Goal: Transaction & Acquisition: Purchase product/service

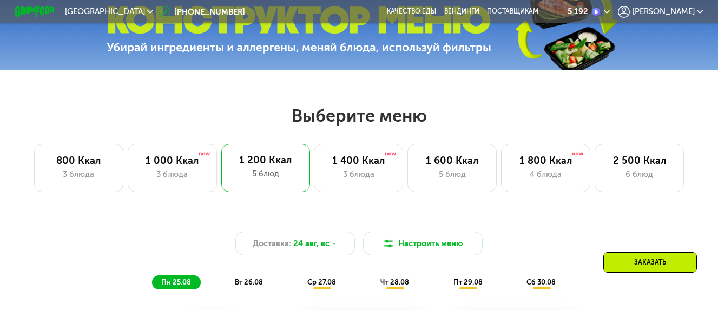
scroll to position [379, 0]
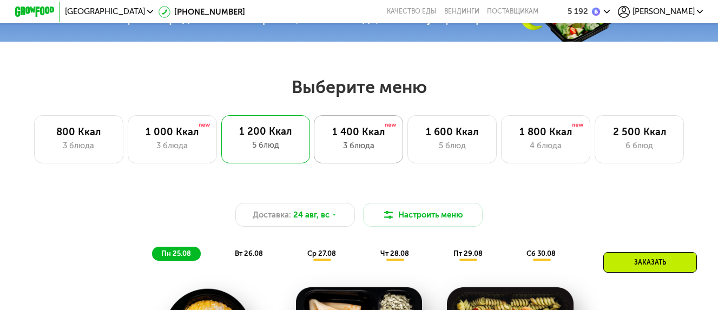
click at [360, 137] on div "1 400 Ккал" at bounding box center [358, 132] width 69 height 12
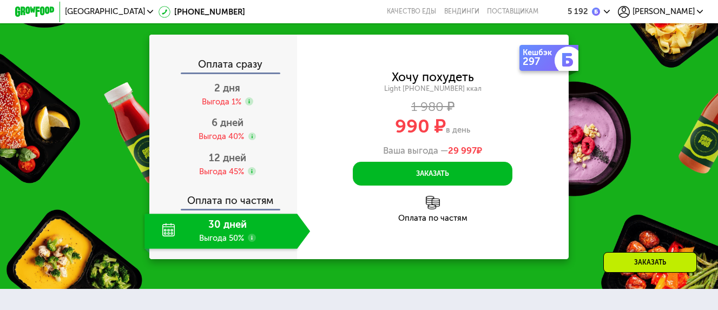
scroll to position [974, 0]
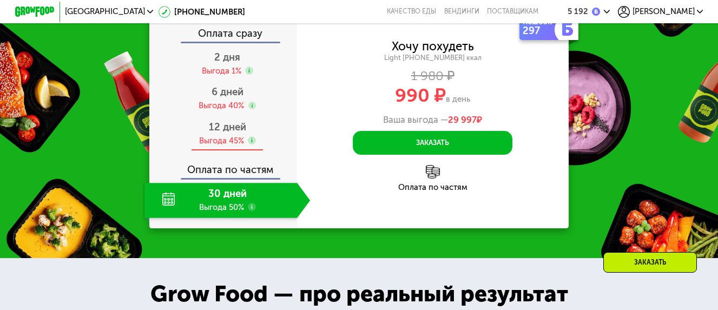
click at [210, 133] on div "12 дней" at bounding box center [227, 127] width 37 height 12
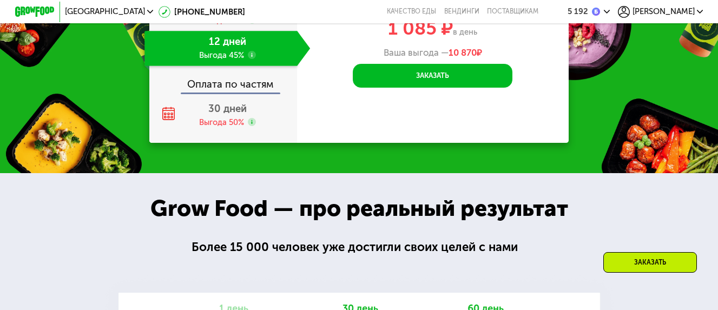
scroll to position [1028, 0]
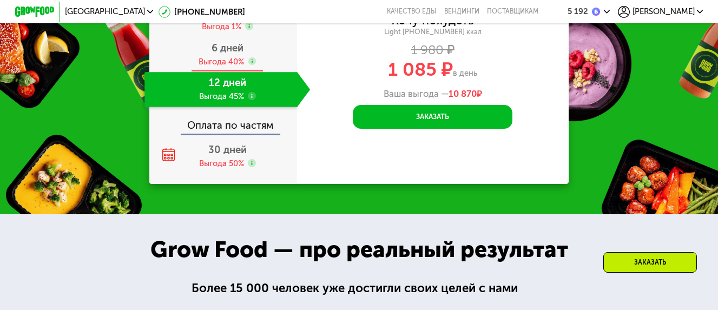
click at [216, 54] on span "6 дней" at bounding box center [228, 48] width 32 height 12
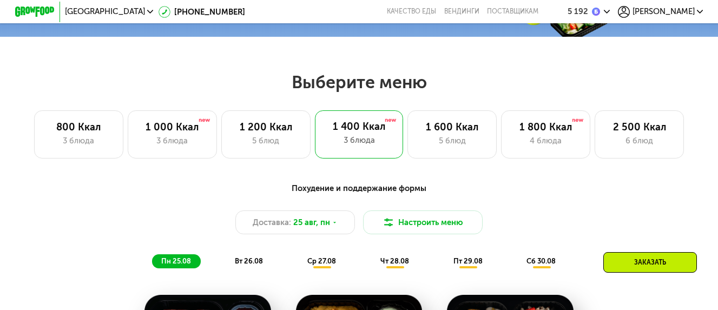
scroll to position [325, 0]
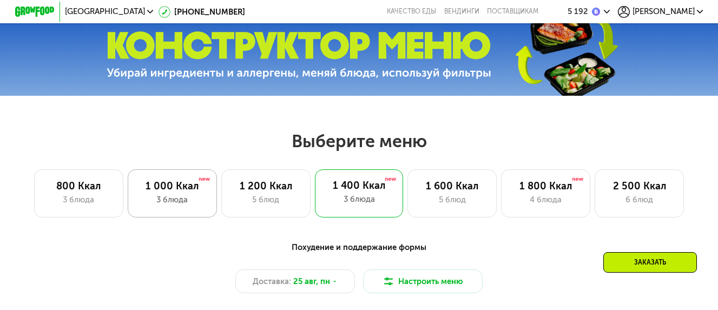
click at [162, 192] on div "1 000 Ккал" at bounding box center [172, 186] width 69 height 12
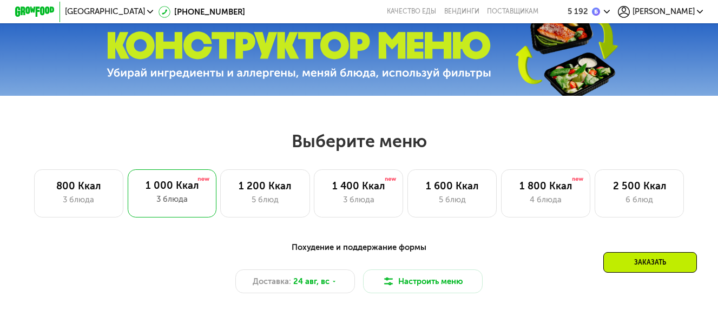
scroll to position [379, 0]
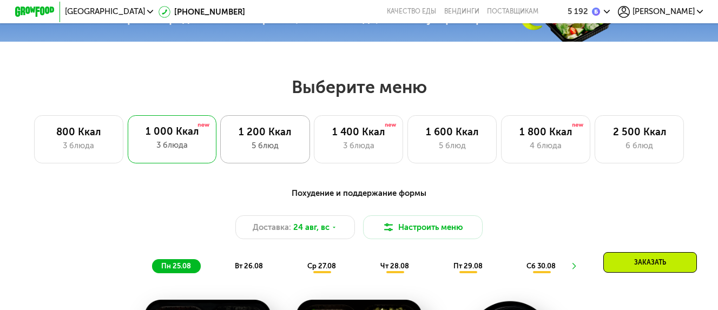
click at [242, 138] on div "1 200 Ккал" at bounding box center [265, 132] width 69 height 12
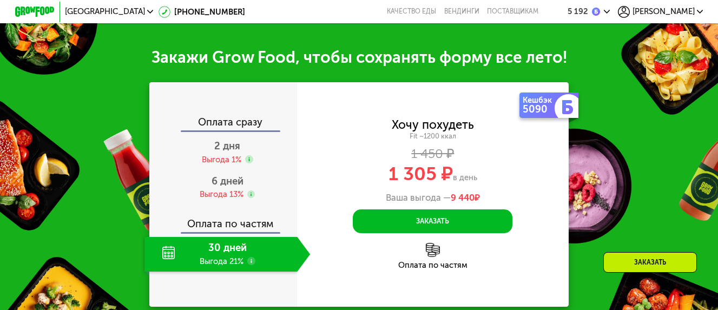
scroll to position [1028, 0]
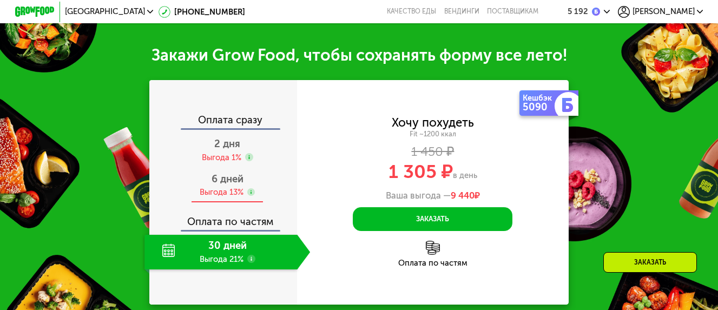
click at [214, 185] on span "6 дней" at bounding box center [228, 179] width 32 height 12
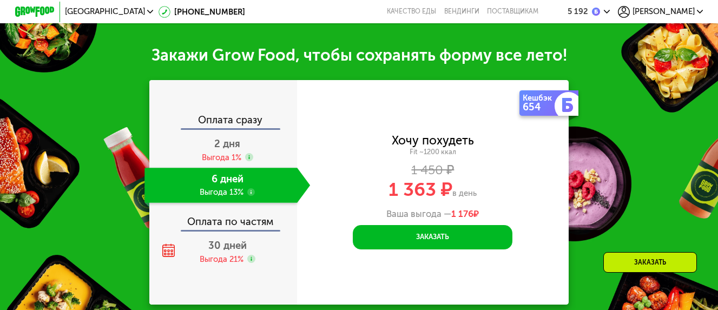
scroll to position [1082, 0]
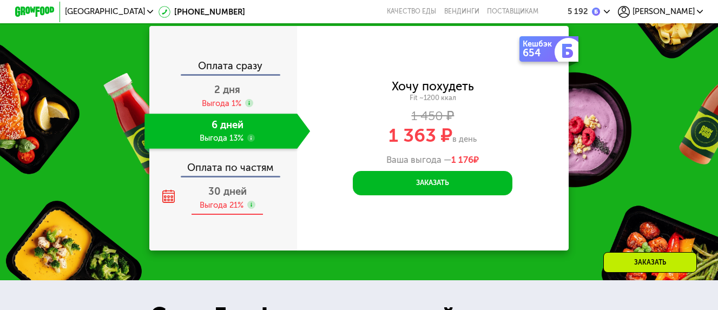
click at [252, 209] on use at bounding box center [251, 205] width 8 height 8
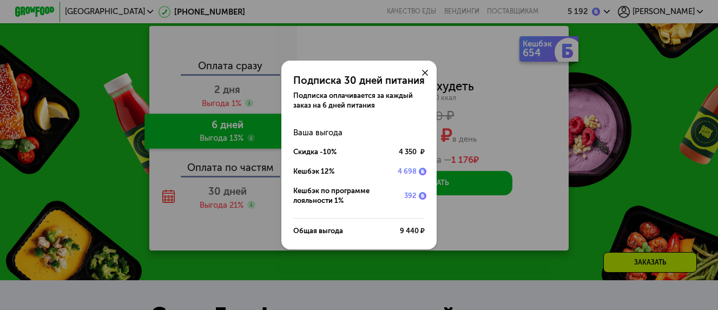
click at [423, 70] on use at bounding box center [425, 73] width 6 height 6
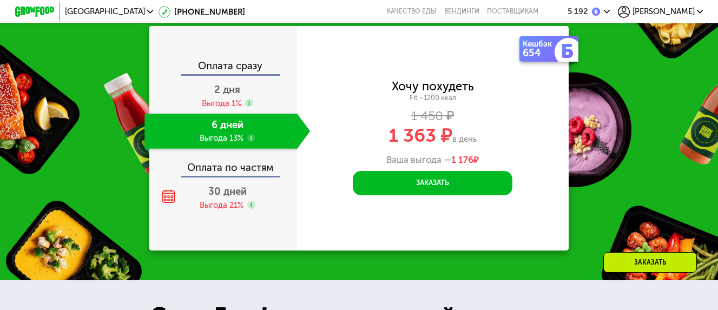
click at [248, 142] on use at bounding box center [251, 138] width 8 height 8
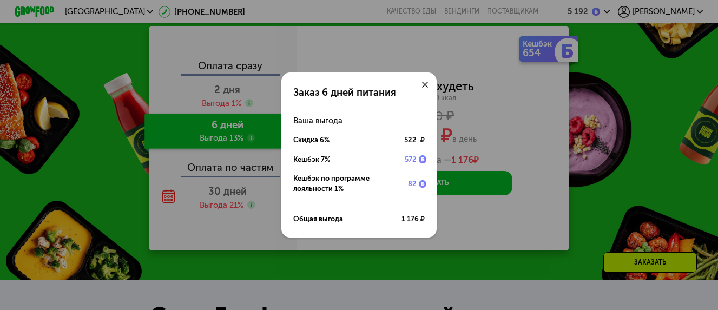
click at [425, 84] on use at bounding box center [425, 85] width 6 height 6
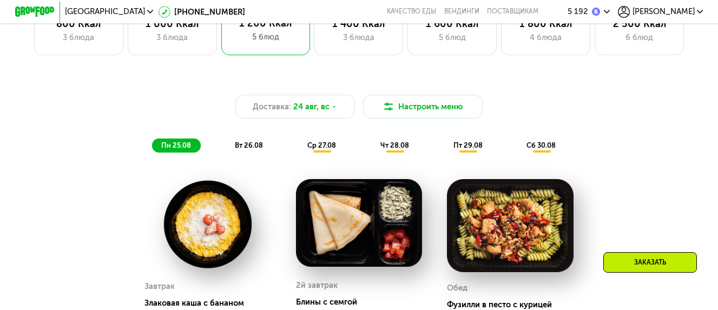
scroll to position [325, 0]
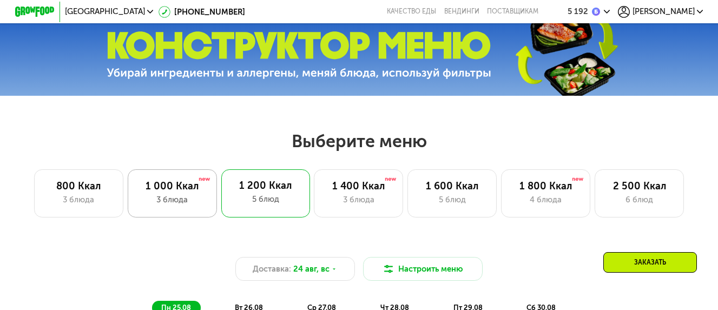
click at [159, 192] on div "1 000 Ккал" at bounding box center [172, 186] width 69 height 12
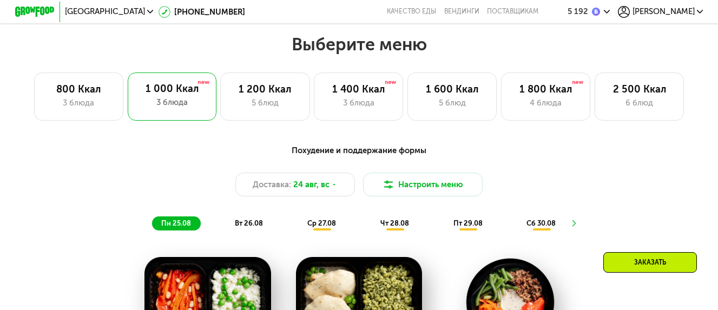
scroll to position [487, 0]
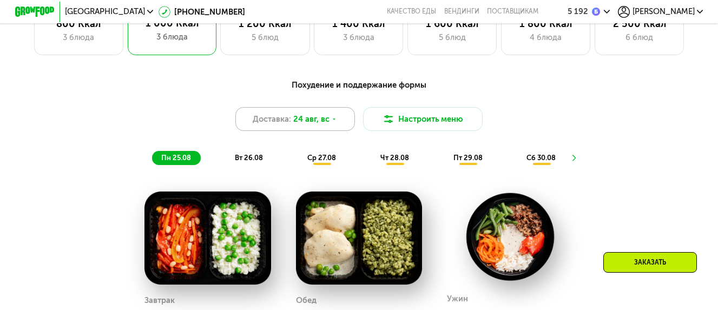
click at [331, 122] on icon at bounding box center [334, 119] width 6 height 6
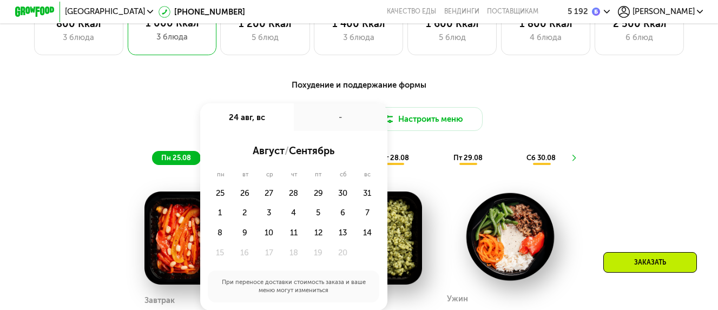
click at [341, 122] on div "-" at bounding box center [341, 117] width 94 height 28
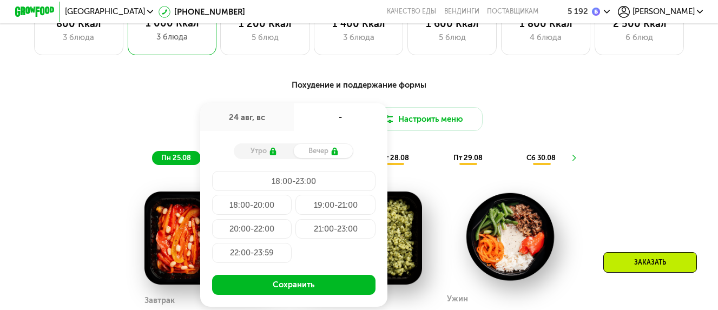
click at [295, 211] on div "18:00-20:00" at bounding box center [335, 205] width 80 height 20
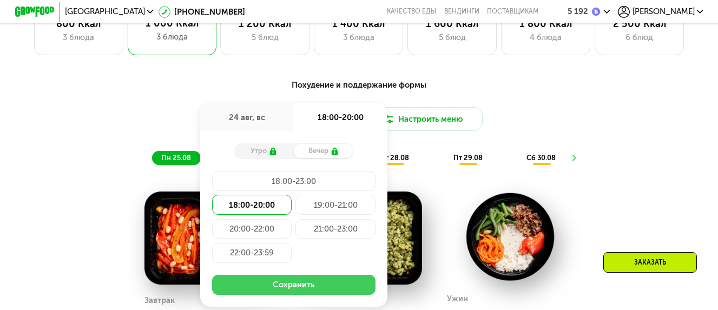
click at [301, 292] on button "Сохранить" at bounding box center [293, 285] width 163 height 20
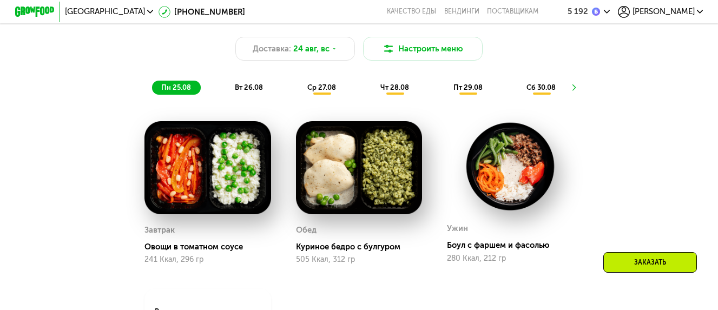
scroll to position [595, 0]
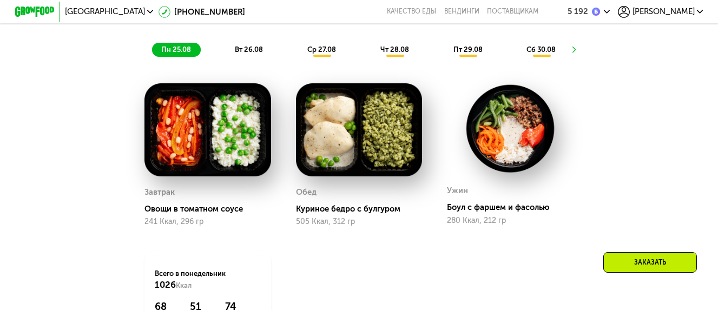
click at [240, 52] on span "вт 26.08" at bounding box center [249, 49] width 28 height 8
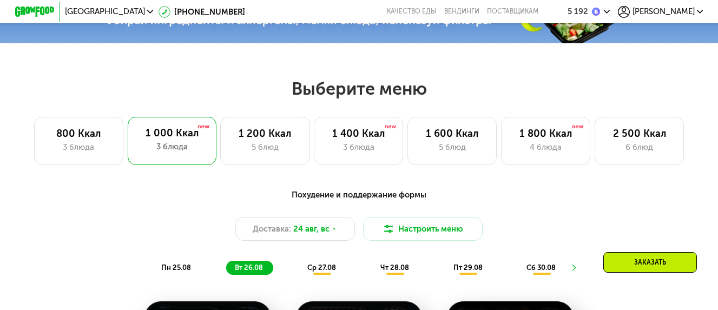
scroll to position [379, 0]
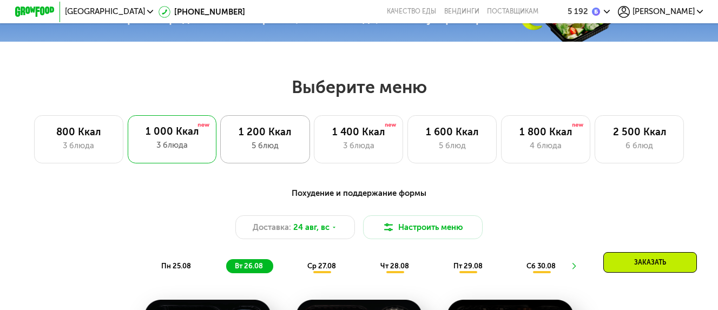
click at [250, 146] on div "5 блюд" at bounding box center [265, 146] width 69 height 12
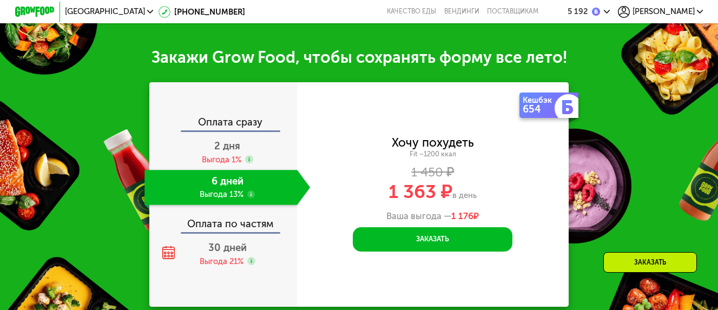
scroll to position [1028, 0]
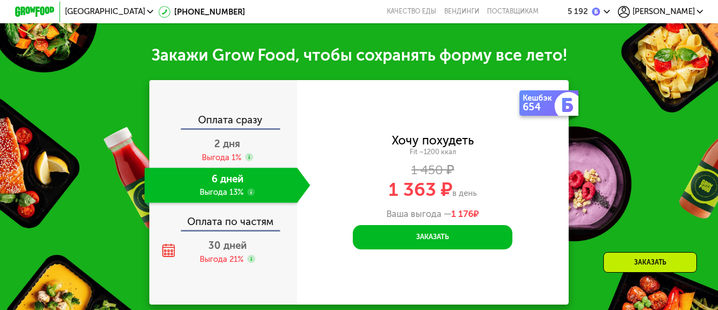
click at [251, 196] on use at bounding box center [251, 192] width 8 height 8
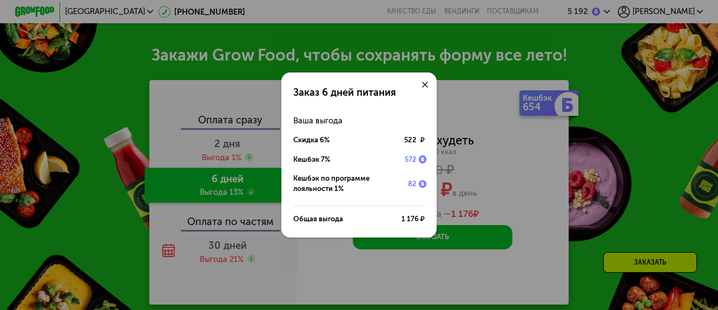
click at [635, 104] on div "Заказ 6 дней питания Ваша выгода Скидка 6% 522 ₽ Кешбэк 7% 572 Кешбэк по програ…" at bounding box center [359, 155] width 718 height 310
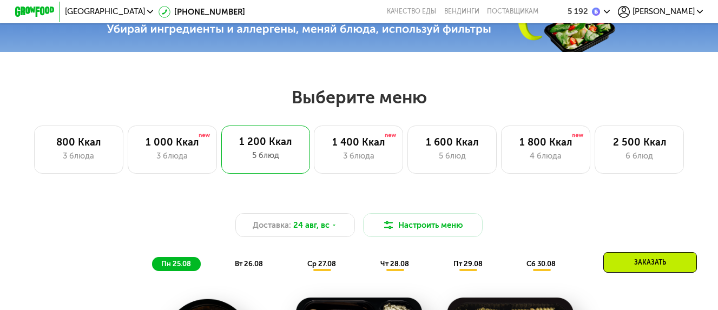
scroll to position [379, 0]
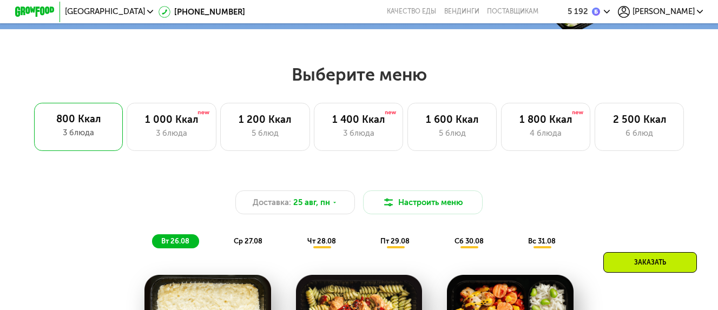
scroll to position [379, 0]
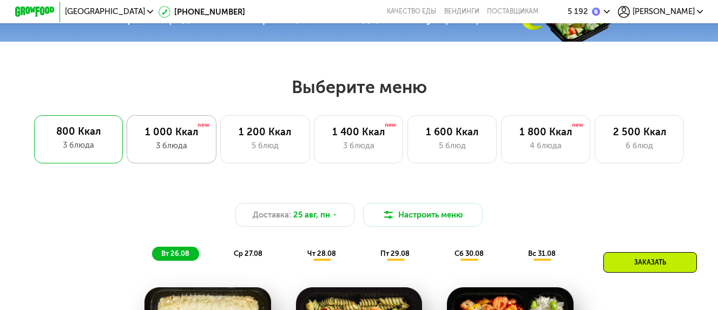
click at [205, 138] on div "1 000 Ккал" at bounding box center [171, 132] width 69 height 12
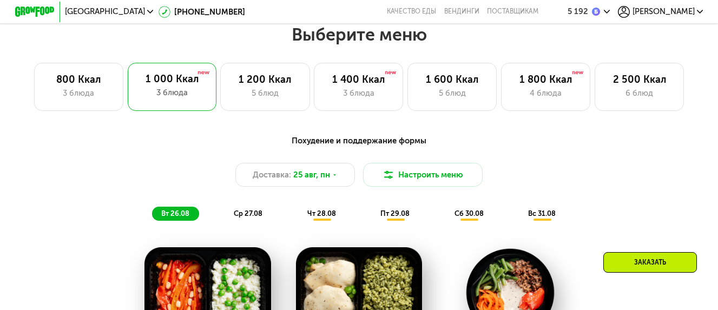
scroll to position [433, 0]
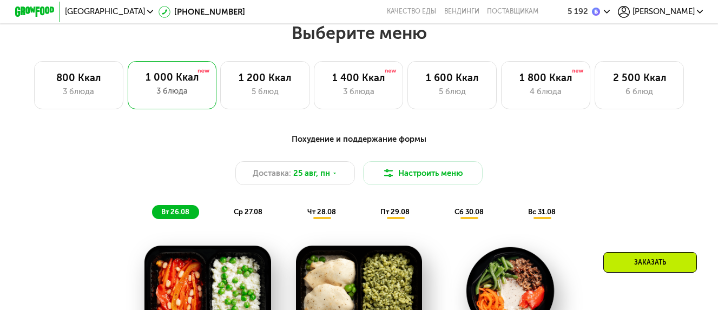
click at [600, 10] on img at bounding box center [596, 12] width 8 height 8
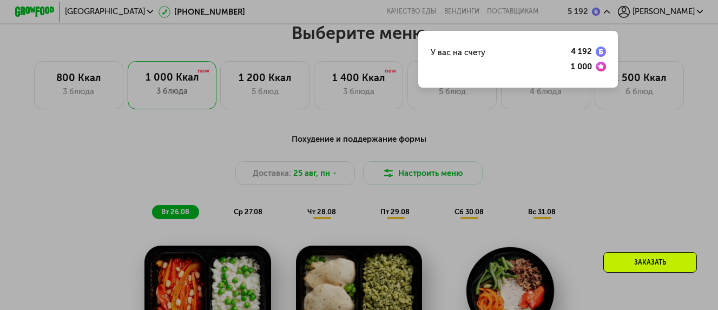
click at [606, 67] on img at bounding box center [601, 67] width 10 height 10
click at [606, 48] on img at bounding box center [601, 52] width 10 height 10
click at [691, 45] on div at bounding box center [359, 155] width 718 height 310
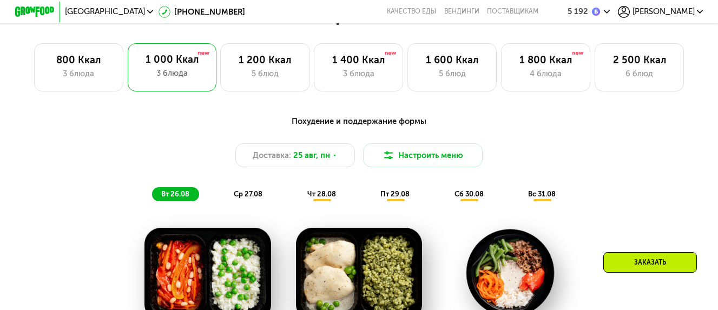
scroll to position [487, 0]
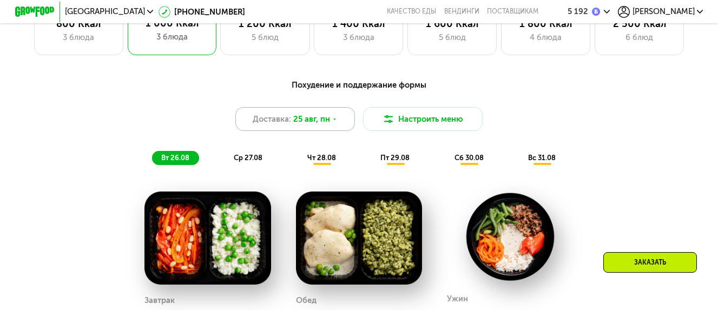
click at [330, 125] on span "25 авг, пн" at bounding box center [311, 119] width 37 height 12
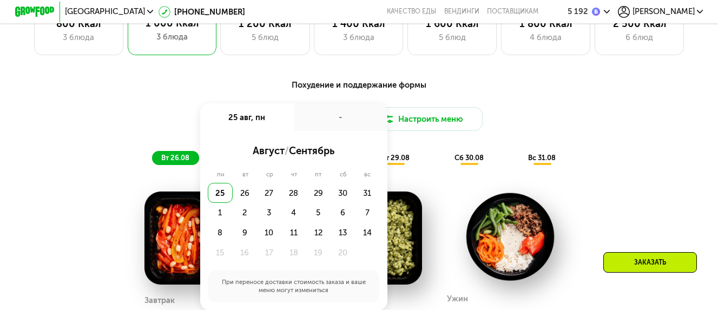
click at [218, 200] on div "25" at bounding box center [220, 193] width 24 height 20
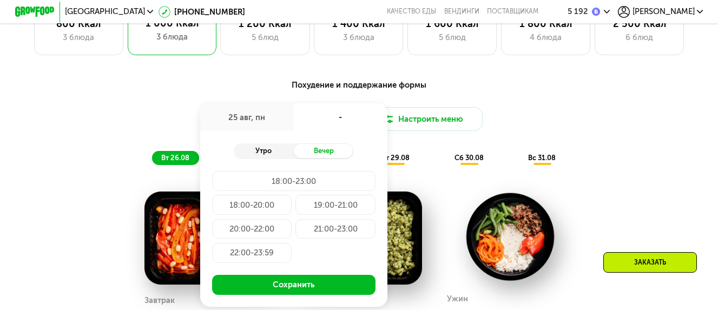
click at [266, 155] on div "Утро" at bounding box center [264, 151] width 60 height 14
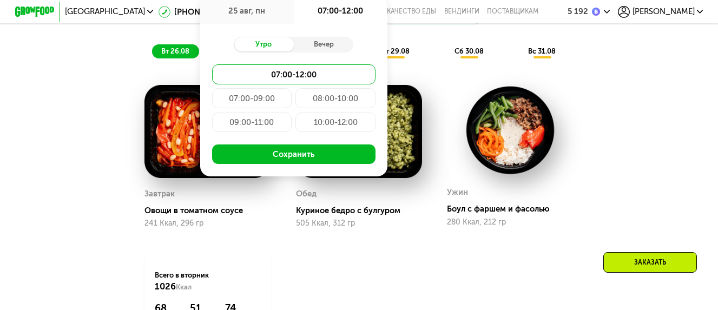
scroll to position [595, 0]
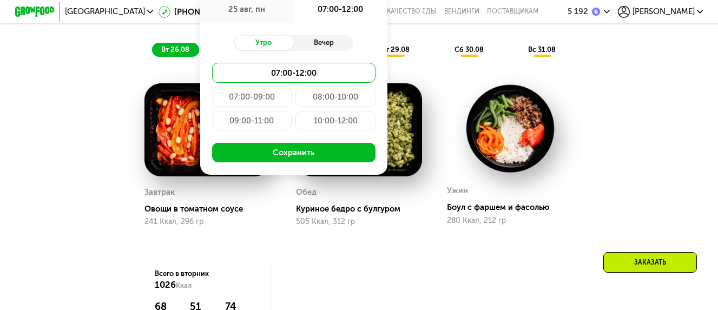
click at [320, 49] on div "Вечер" at bounding box center [324, 43] width 60 height 14
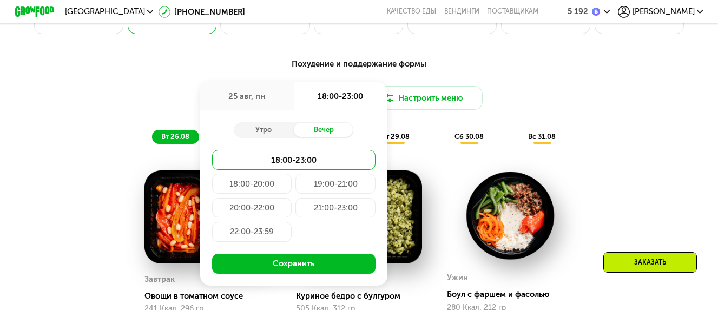
scroll to position [487, 0]
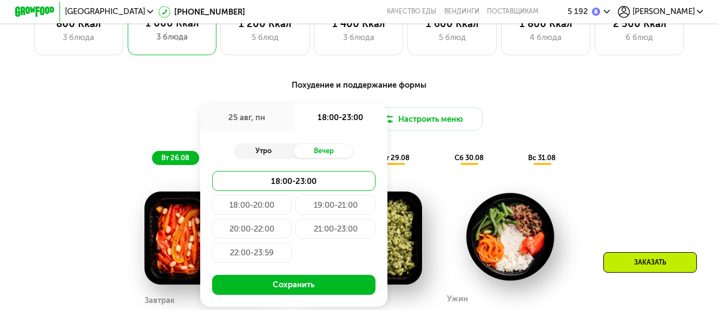
click at [262, 158] on div "Утро" at bounding box center [264, 151] width 60 height 14
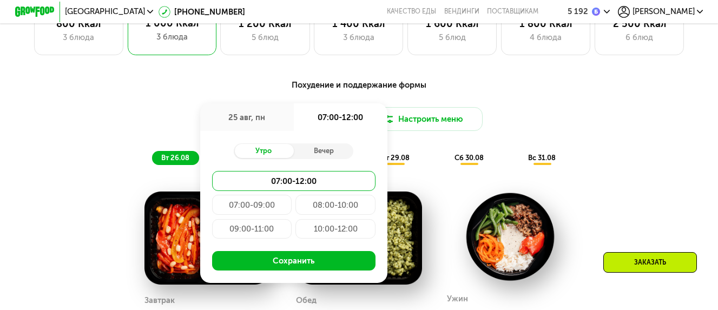
click at [344, 235] on div "10:00-12:00" at bounding box center [335, 229] width 80 height 20
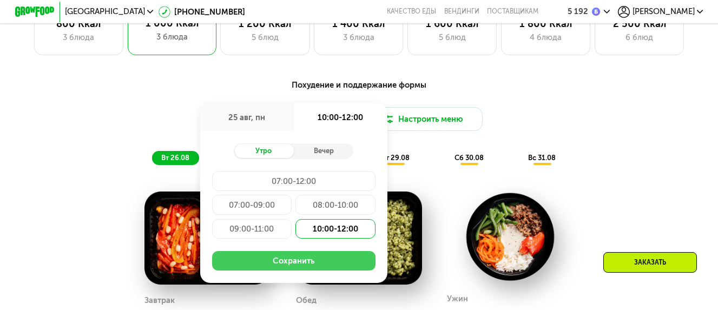
click at [333, 270] on button "Сохранить" at bounding box center [293, 261] width 163 height 20
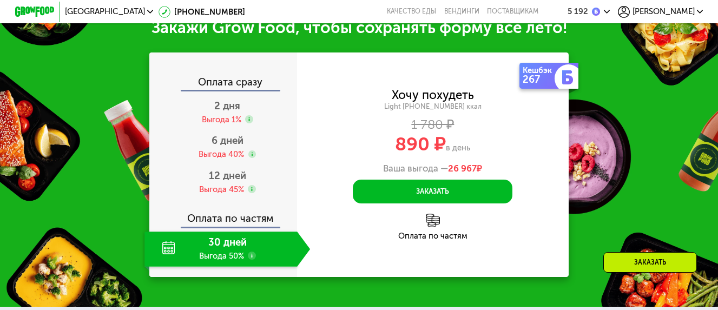
scroll to position [1028, 0]
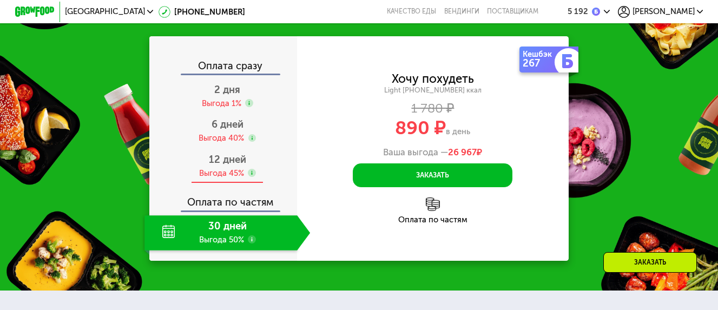
click at [230, 179] on div "Выгода 45%" at bounding box center [221, 173] width 45 height 11
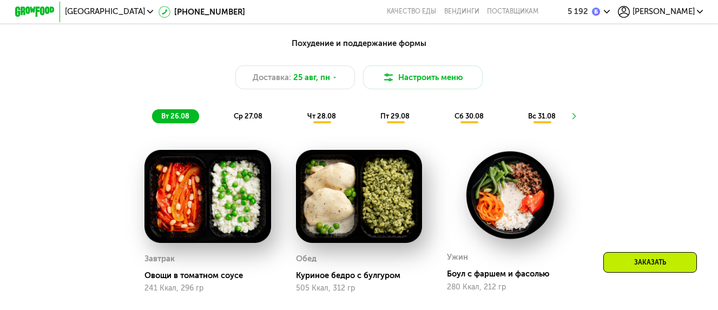
scroll to position [528, 0]
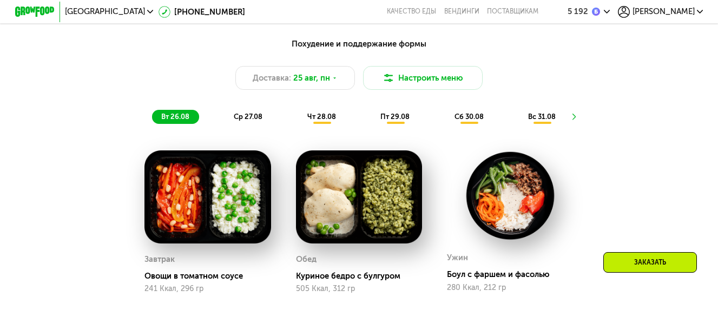
click at [314, 120] on span "чт 28.08" at bounding box center [321, 117] width 29 height 8
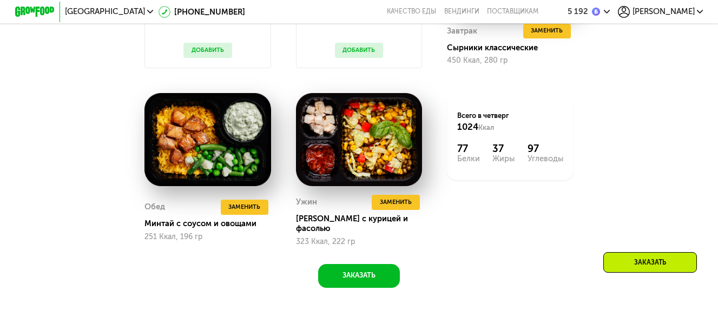
scroll to position [691, 0]
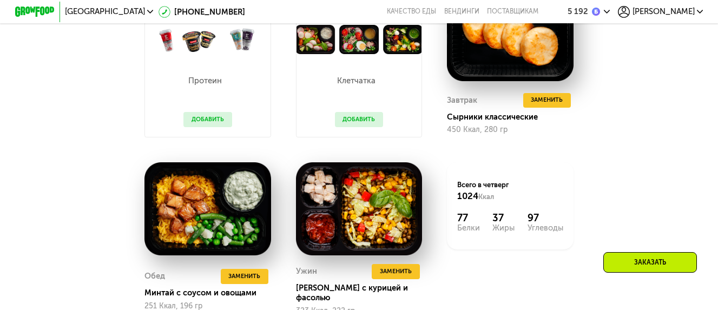
click at [357, 125] on button "Добавить" at bounding box center [359, 119] width 48 height 15
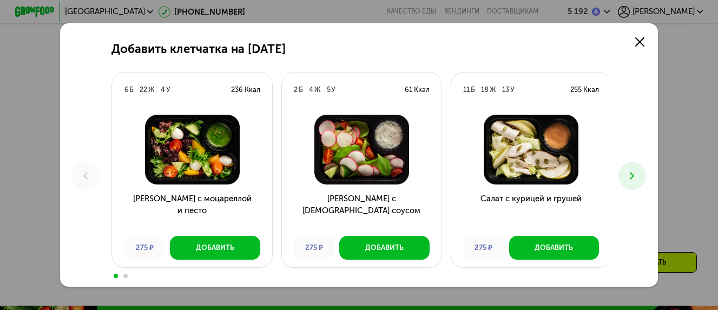
scroll to position [745, 0]
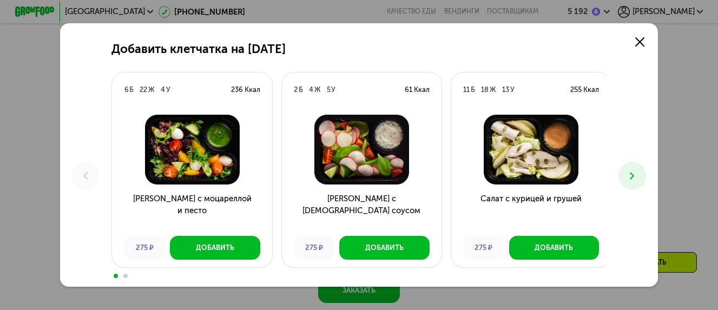
click at [634, 172] on icon at bounding box center [632, 176] width 12 height 12
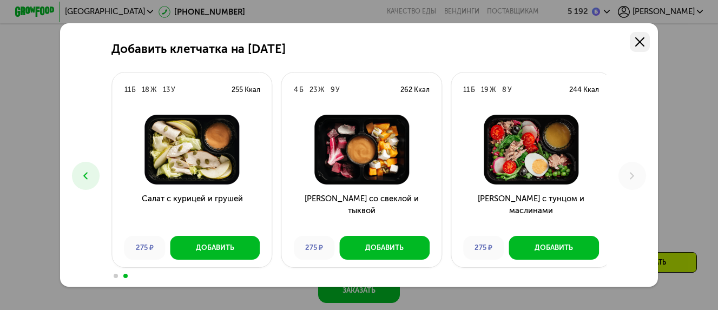
click at [642, 37] on icon at bounding box center [639, 41] width 9 height 9
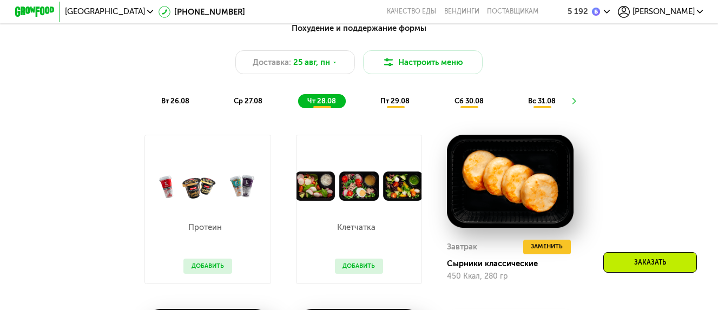
scroll to position [528, 0]
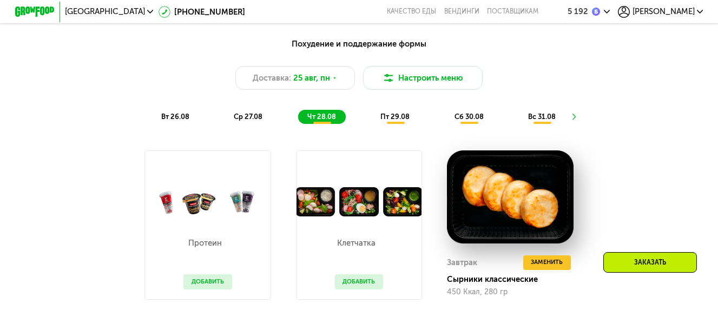
click at [396, 121] on span "пт 29.08" at bounding box center [394, 117] width 29 height 8
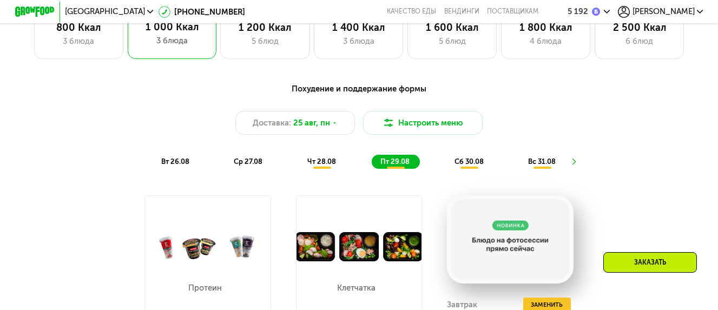
scroll to position [474, 0]
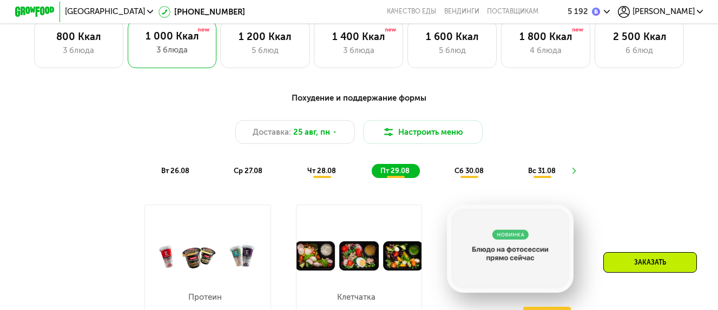
click at [478, 175] on span "сб 30.08" at bounding box center [469, 171] width 29 height 8
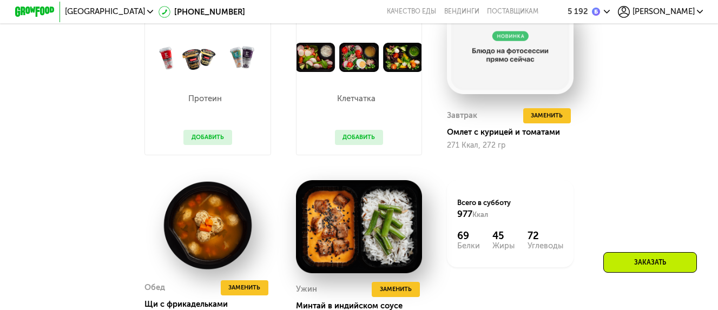
scroll to position [528, 0]
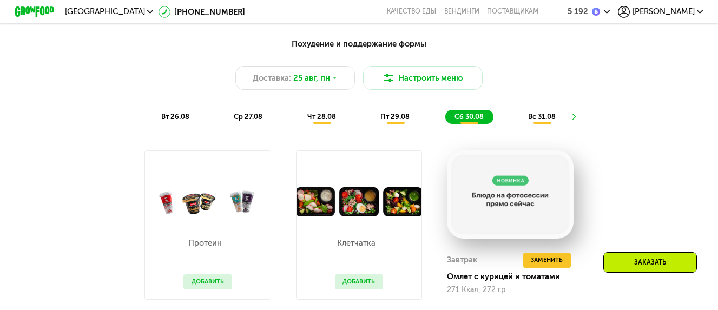
click at [536, 121] on span "вс 31.08" at bounding box center [542, 117] width 28 height 8
click at [334, 81] on icon at bounding box center [335, 78] width 6 height 6
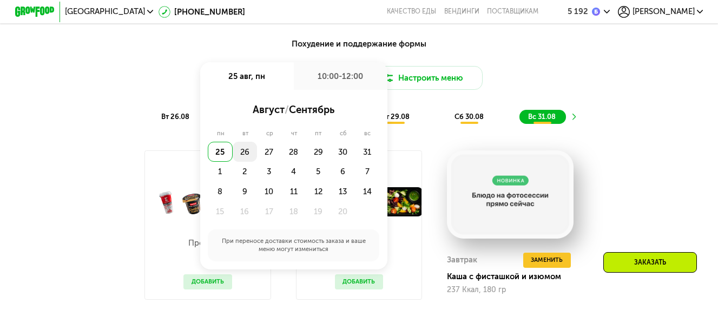
click at [257, 157] on div "26" at bounding box center [269, 152] width 24 height 20
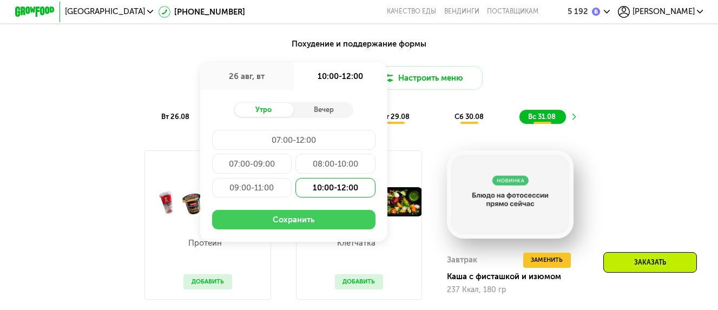
click at [303, 223] on button "Сохранить" at bounding box center [293, 220] width 163 height 20
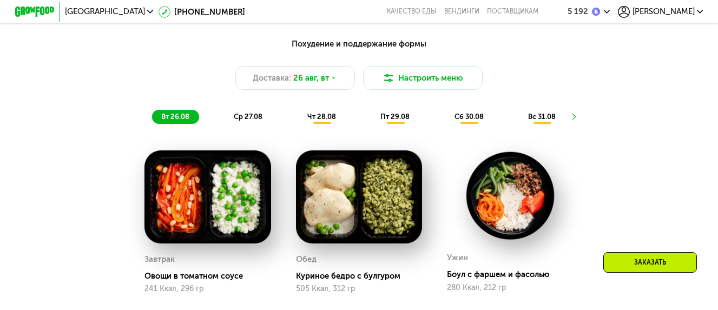
click at [332, 121] on span "чт 28.08" at bounding box center [321, 117] width 29 height 8
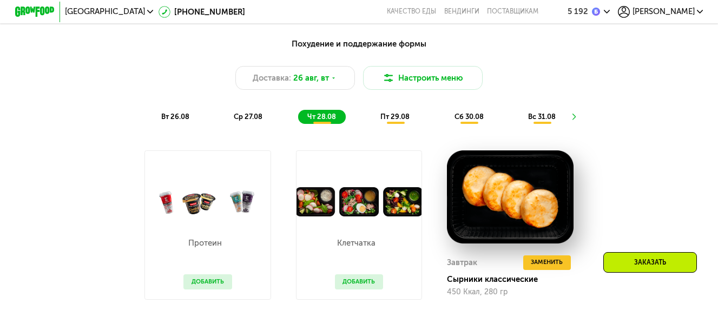
click at [257, 121] on span "ср 27.08" at bounding box center [248, 117] width 29 height 8
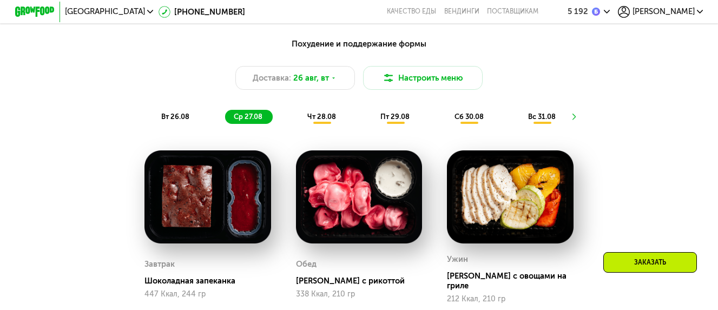
click at [165, 121] on span "вт 26.08" at bounding box center [175, 117] width 28 height 8
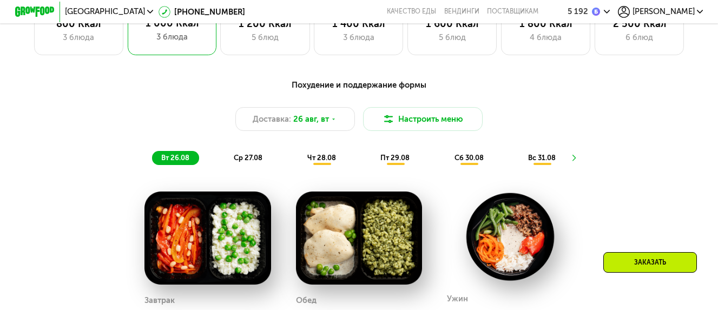
scroll to position [541, 0]
